Goal: Use online tool/utility: Utilize a website feature to perform a specific function

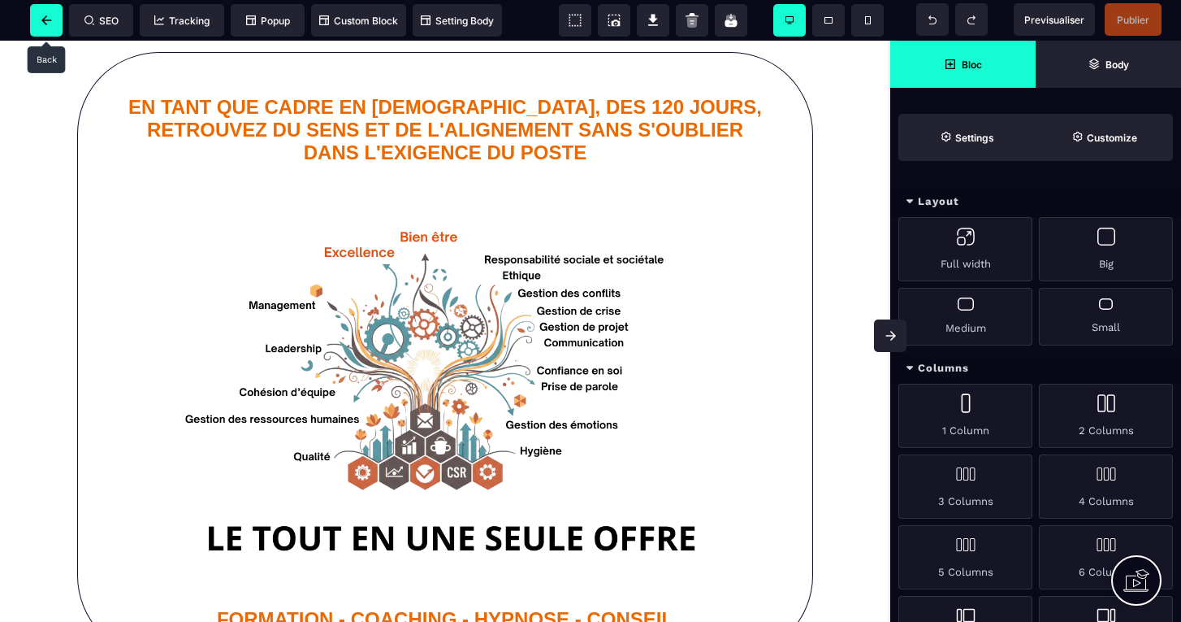
click at [46, 23] on icon at bounding box center [46, 20] width 11 height 10
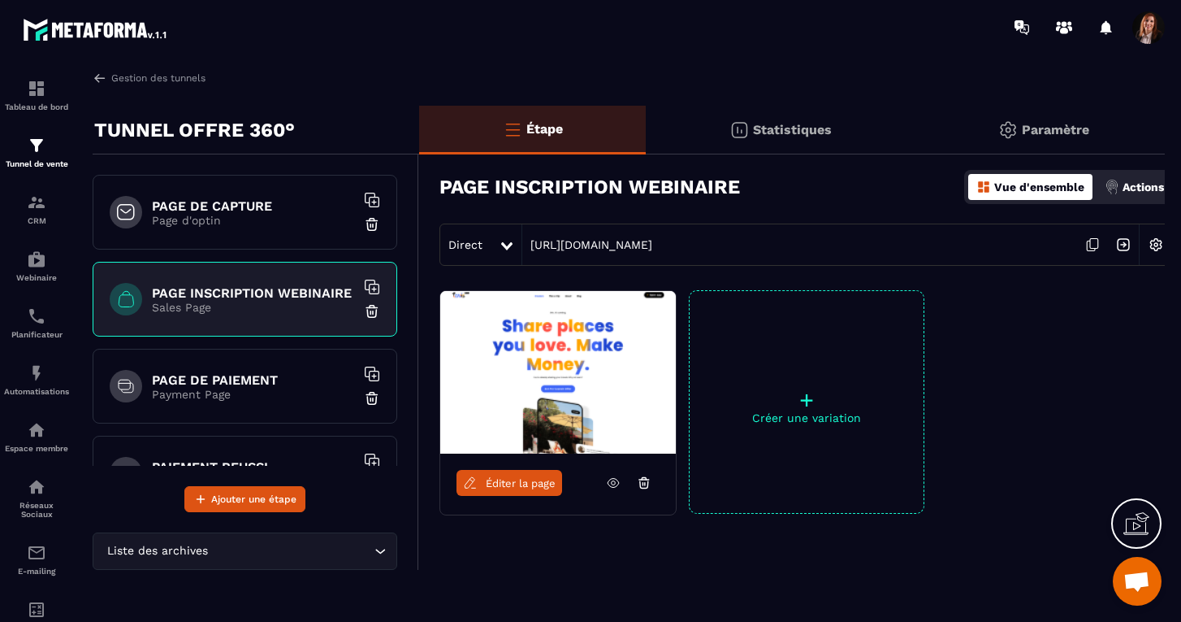
click at [371, 288] on icon at bounding box center [372, 287] width 16 height 16
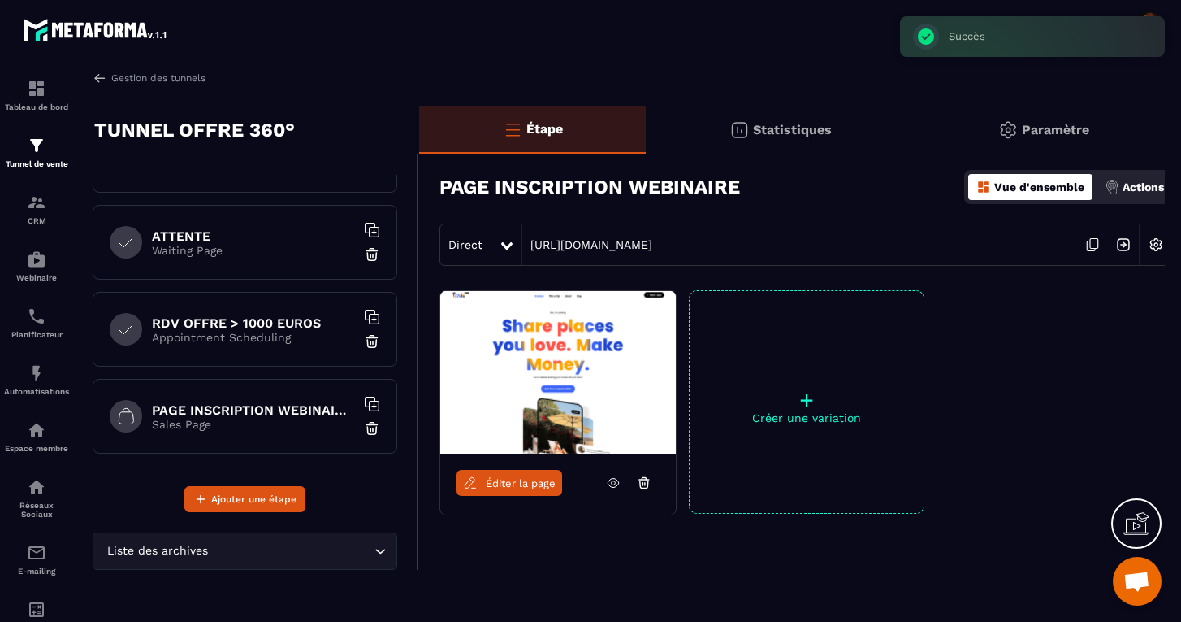
scroll to position [405, 0]
click at [267, 423] on p "Sales Page" at bounding box center [253, 424] width 203 height 13
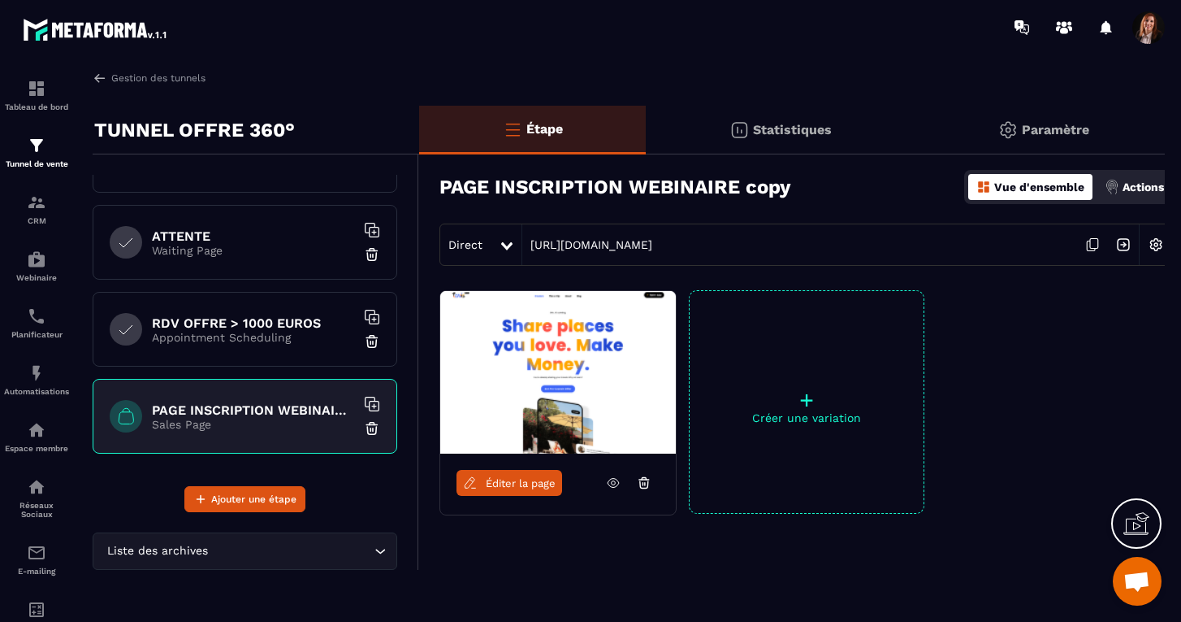
click at [814, 402] on p "+" at bounding box center [807, 399] width 234 height 23
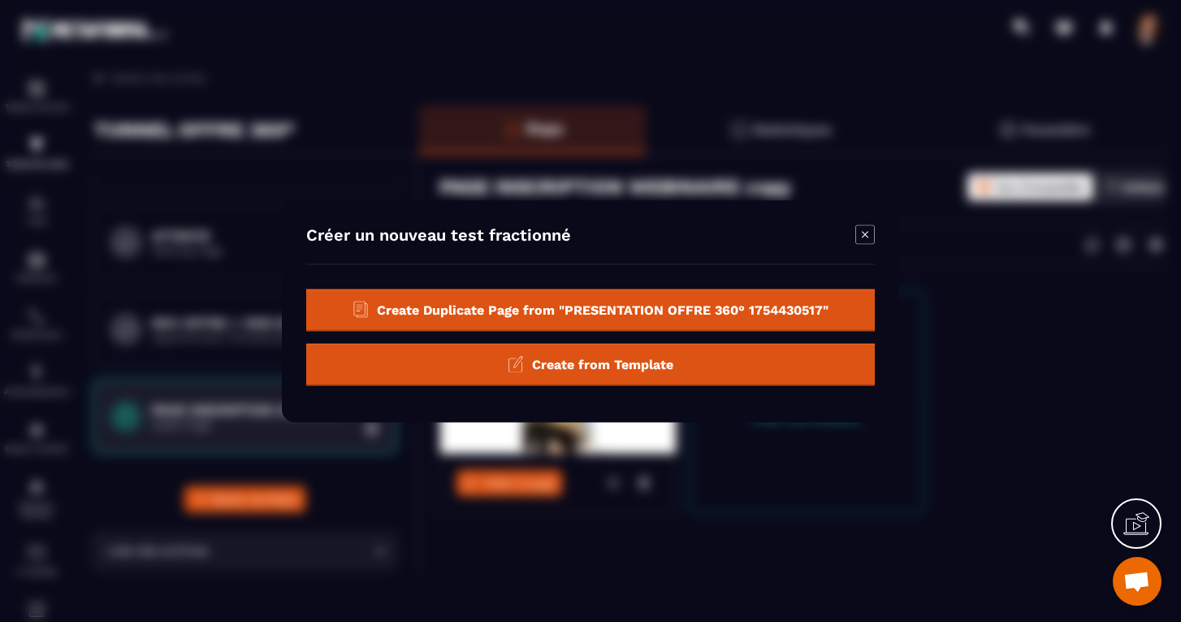
click at [621, 354] on div "Create from Template" at bounding box center [590, 364] width 569 height 42
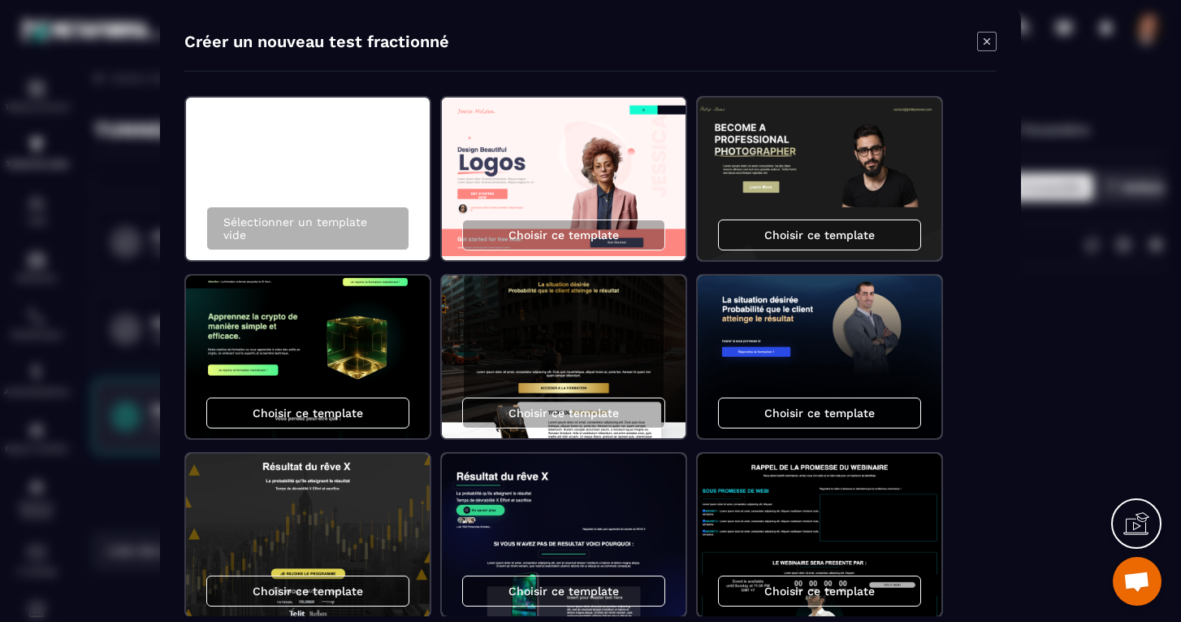
click at [729, 530] on img "Modal window" at bounding box center [820, 534] width 244 height 163
click at [803, 585] on p "Choisir ce template" at bounding box center [820, 589] width 111 height 13
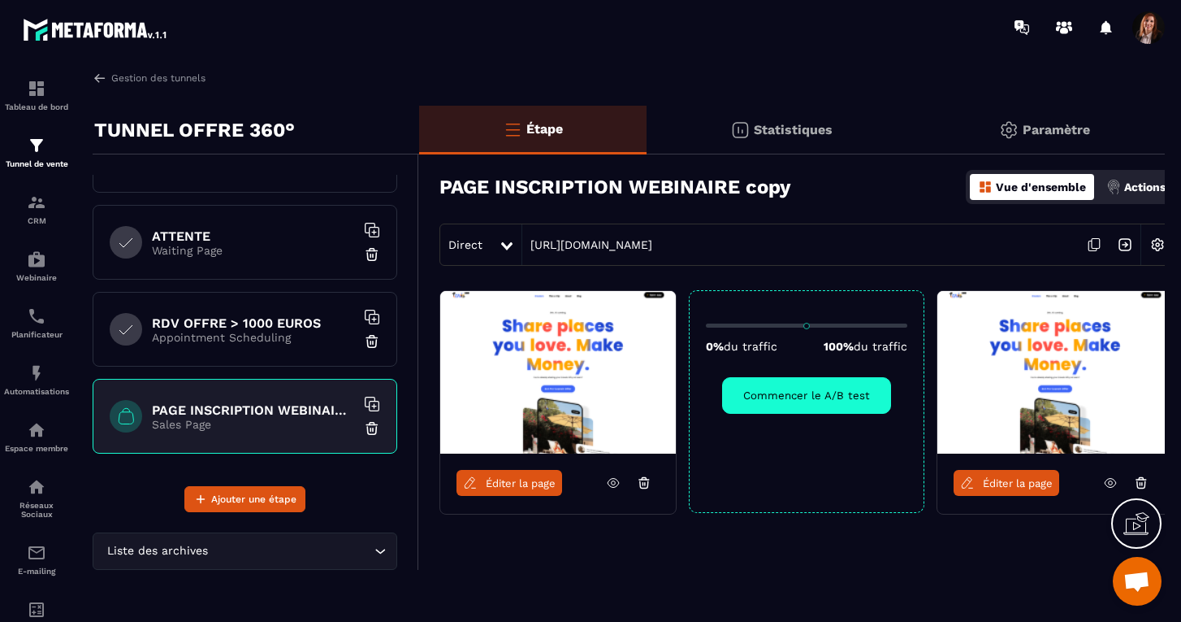
click at [824, 401] on button "Commencer le A/B test" at bounding box center [806, 395] width 169 height 37
click at [1002, 484] on span "Éditer la page" at bounding box center [1018, 483] width 70 height 12
